Goal: Find specific page/section: Find specific page/section

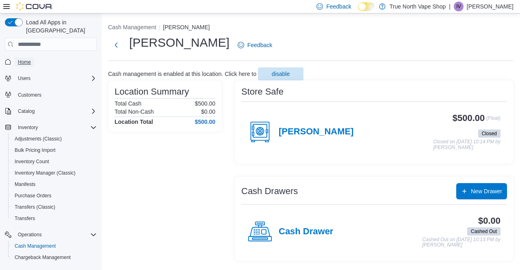
click at [24, 59] on span "Home" at bounding box center [24, 62] width 13 height 6
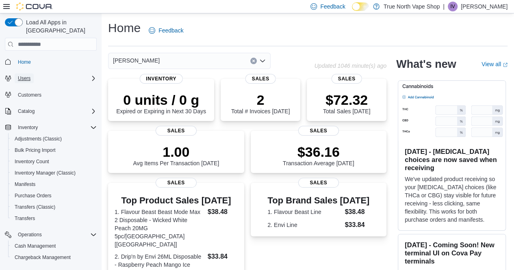
click at [24, 75] on span "Users" at bounding box center [24, 78] width 13 height 6
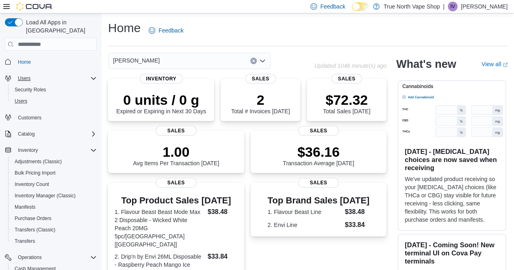
click at [26, 95] on button "Users" at bounding box center [54, 100] width 92 height 11
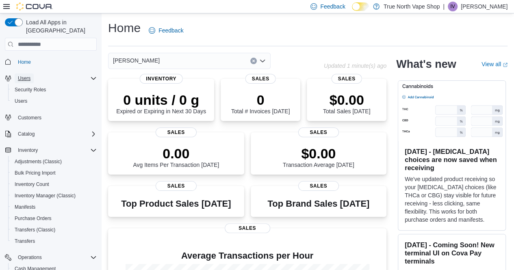
click at [30, 73] on span "Users" at bounding box center [24, 78] width 13 height 10
